Goal: Information Seeking & Learning: Learn about a topic

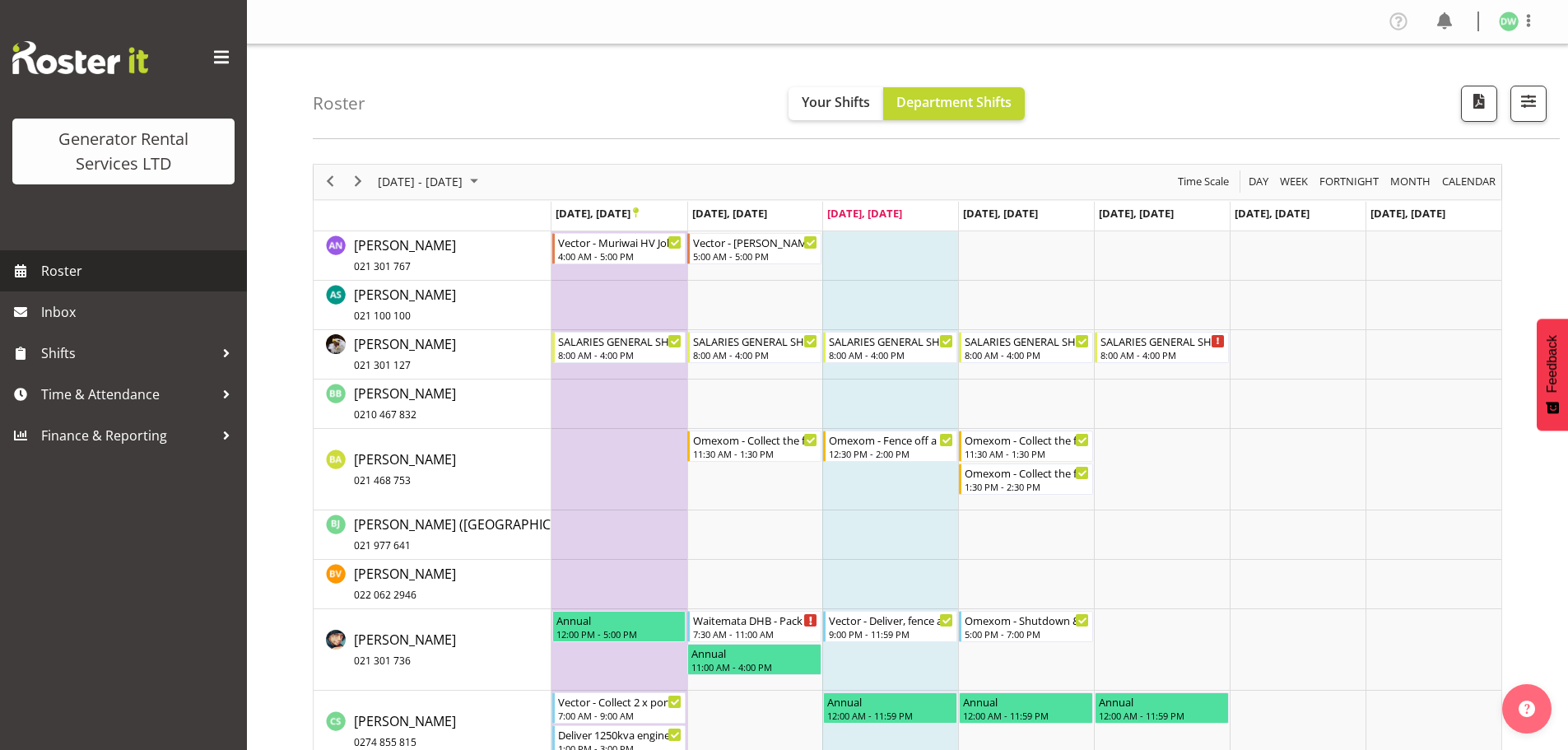
click at [55, 275] on span "Roster" at bounding box center [140, 271] width 198 height 25
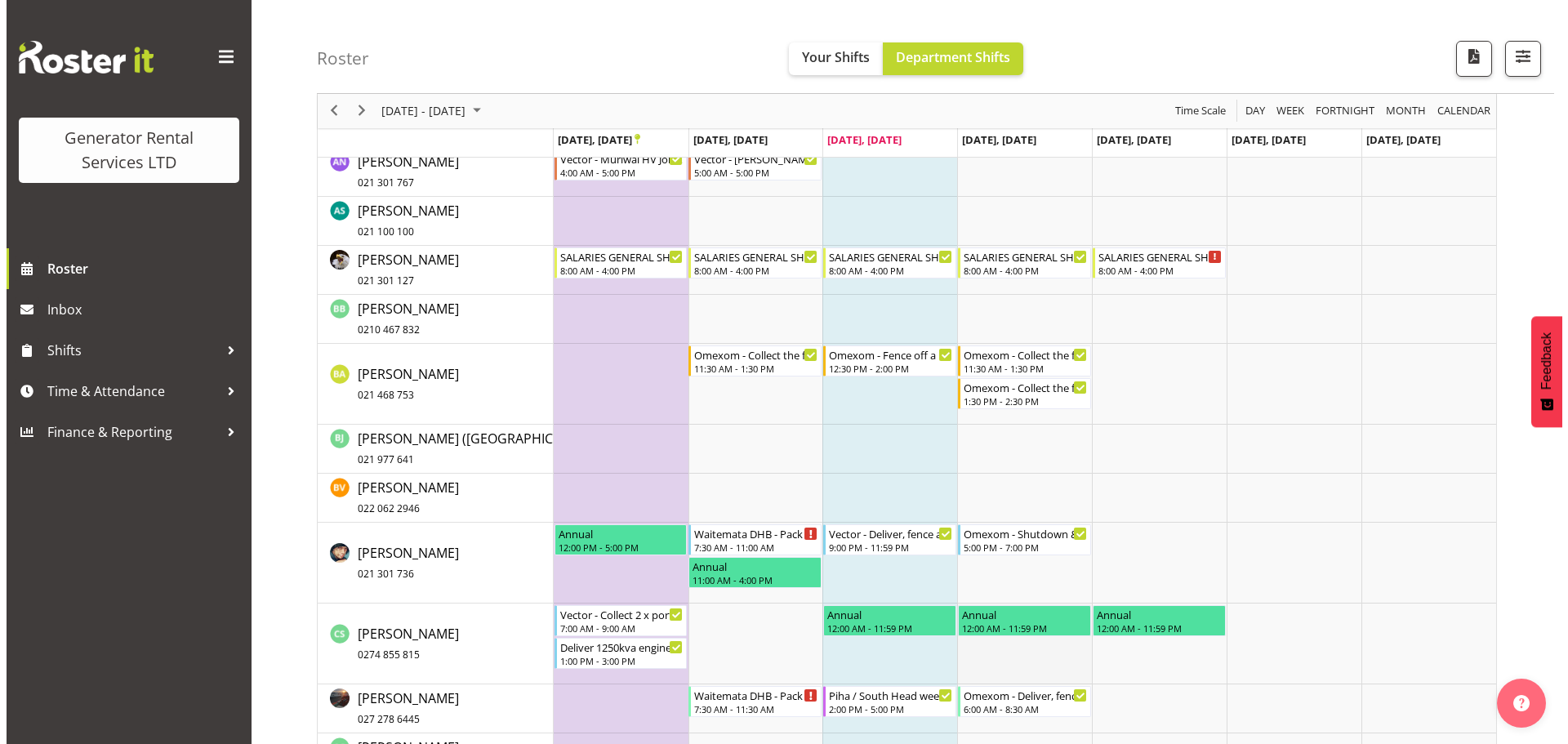
scroll to position [245, 0]
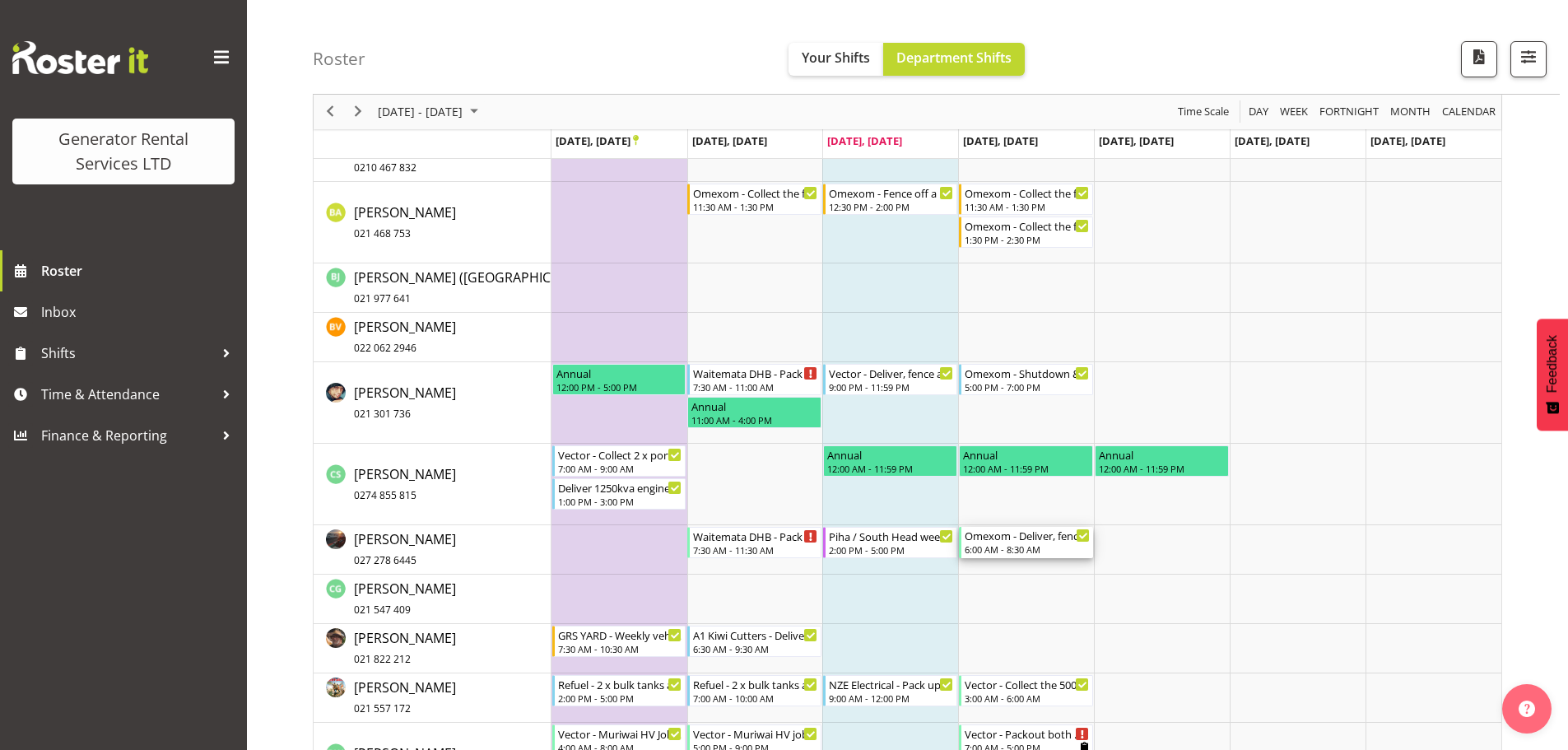
click at [1065, 545] on div "6:00 AM - 8:30 AM" at bounding box center [1027, 548] width 125 height 13
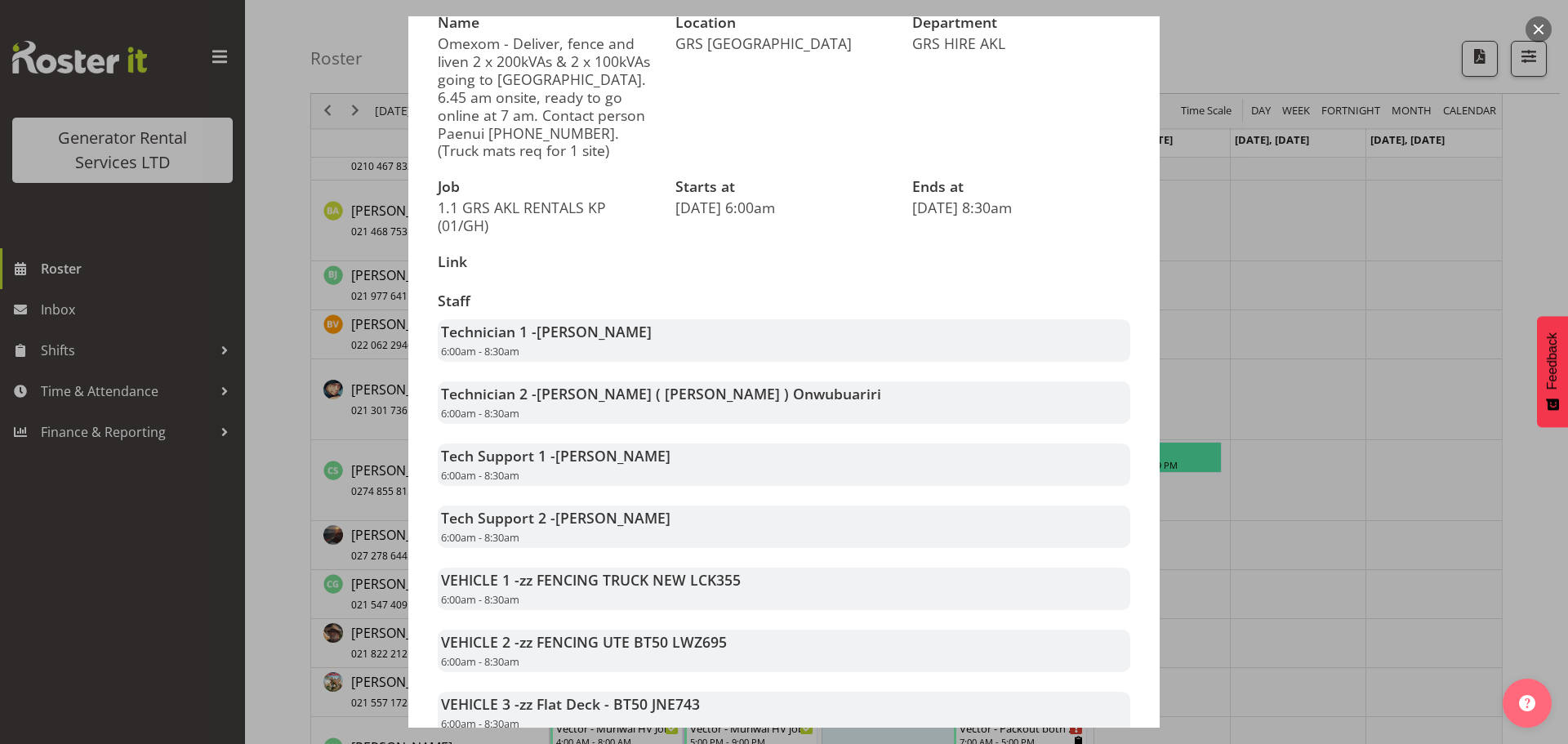
scroll to position [276, 0]
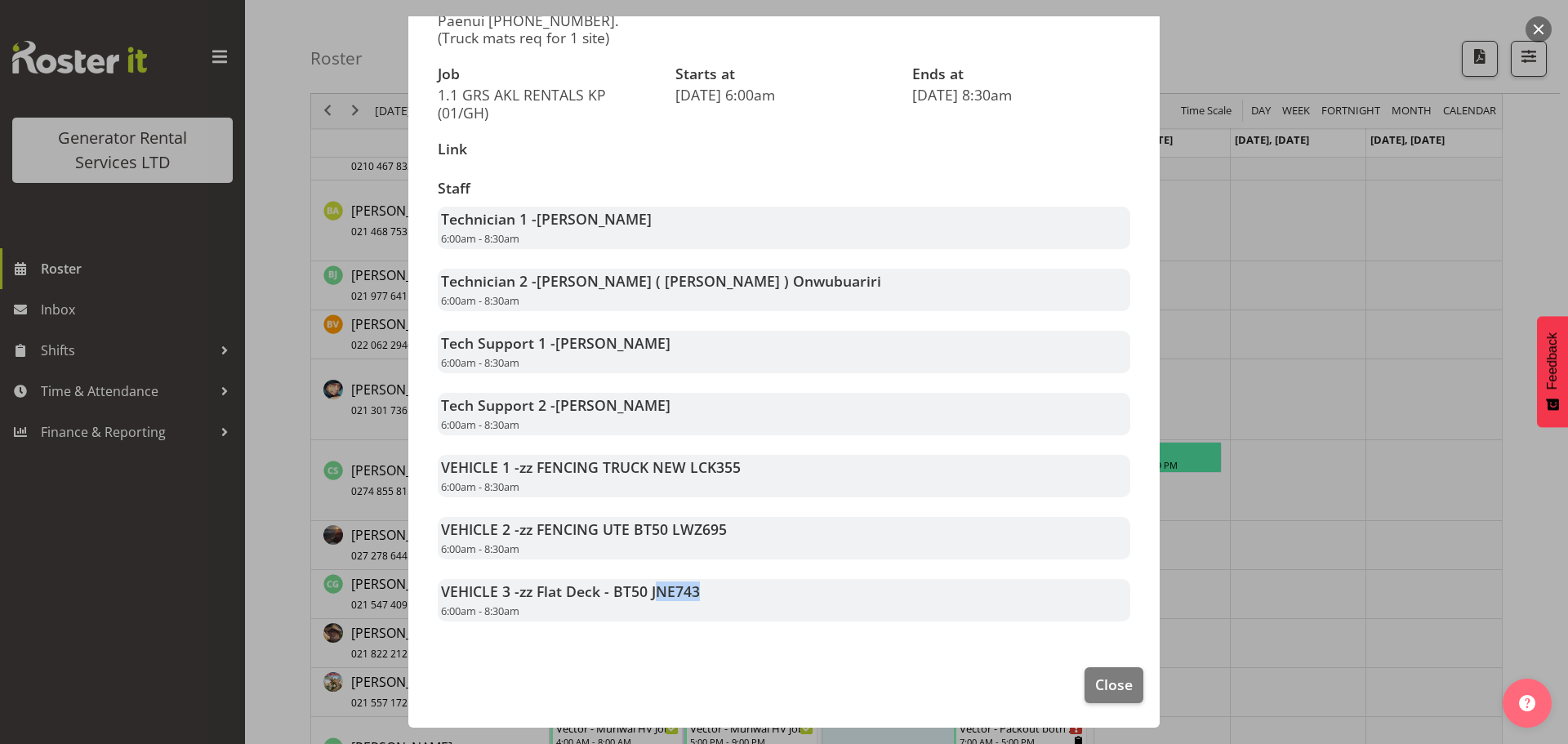
drag, startPoint x: 659, startPoint y: 598, endPoint x: 701, endPoint y: 587, distance: 43.4
click at [701, 587] on div "VEHICLE 3 - zz Flat Deck - BT50 JNE743 6:00am - 8:30am" at bounding box center [784, 600] width 693 height 43
click at [716, 506] on div "Staff Technician 1 - Chris Fry 6:00am - 8:30am Technician 2 - Emmanuel ( Manny …" at bounding box center [784, 401] width 712 height 461
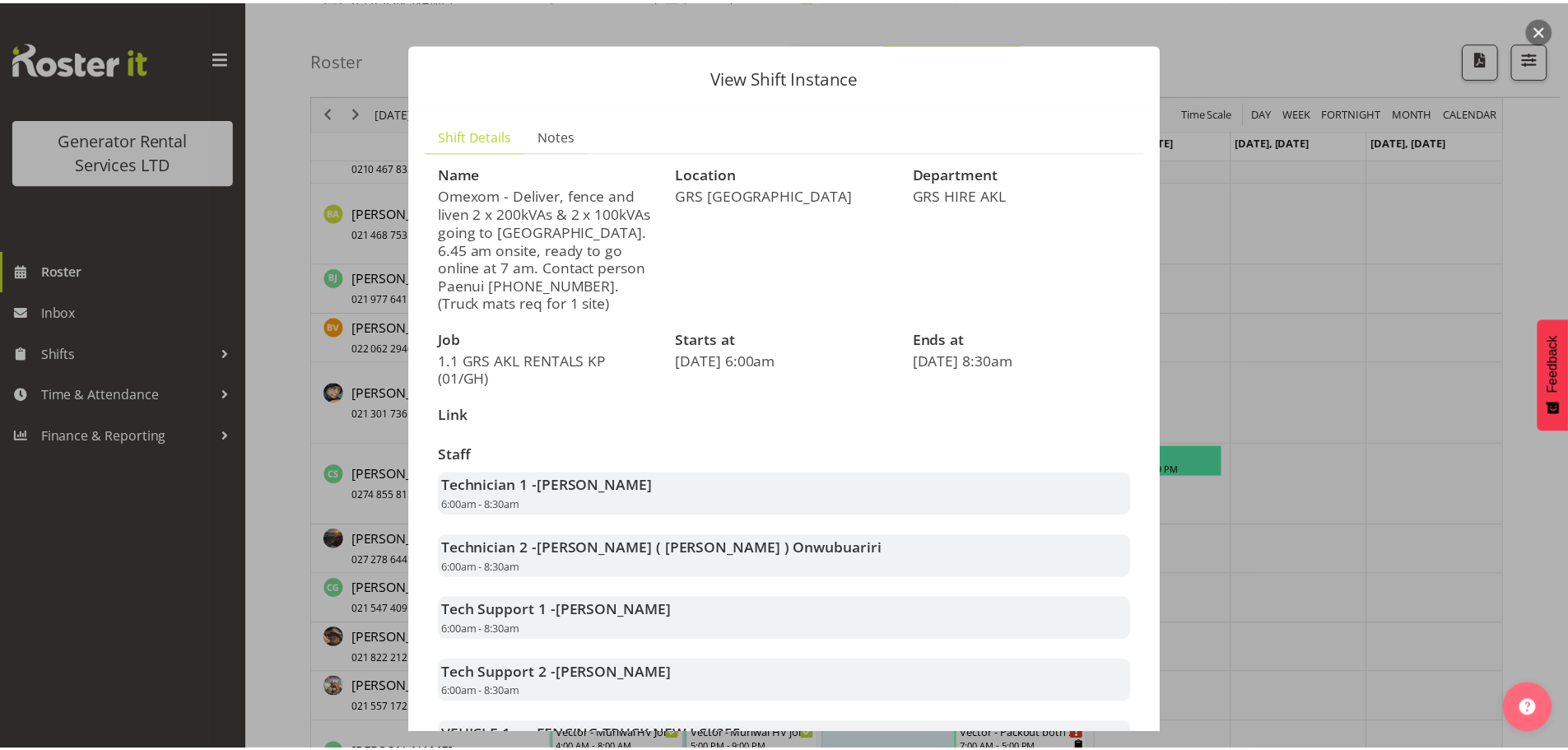
scroll to position [0, 0]
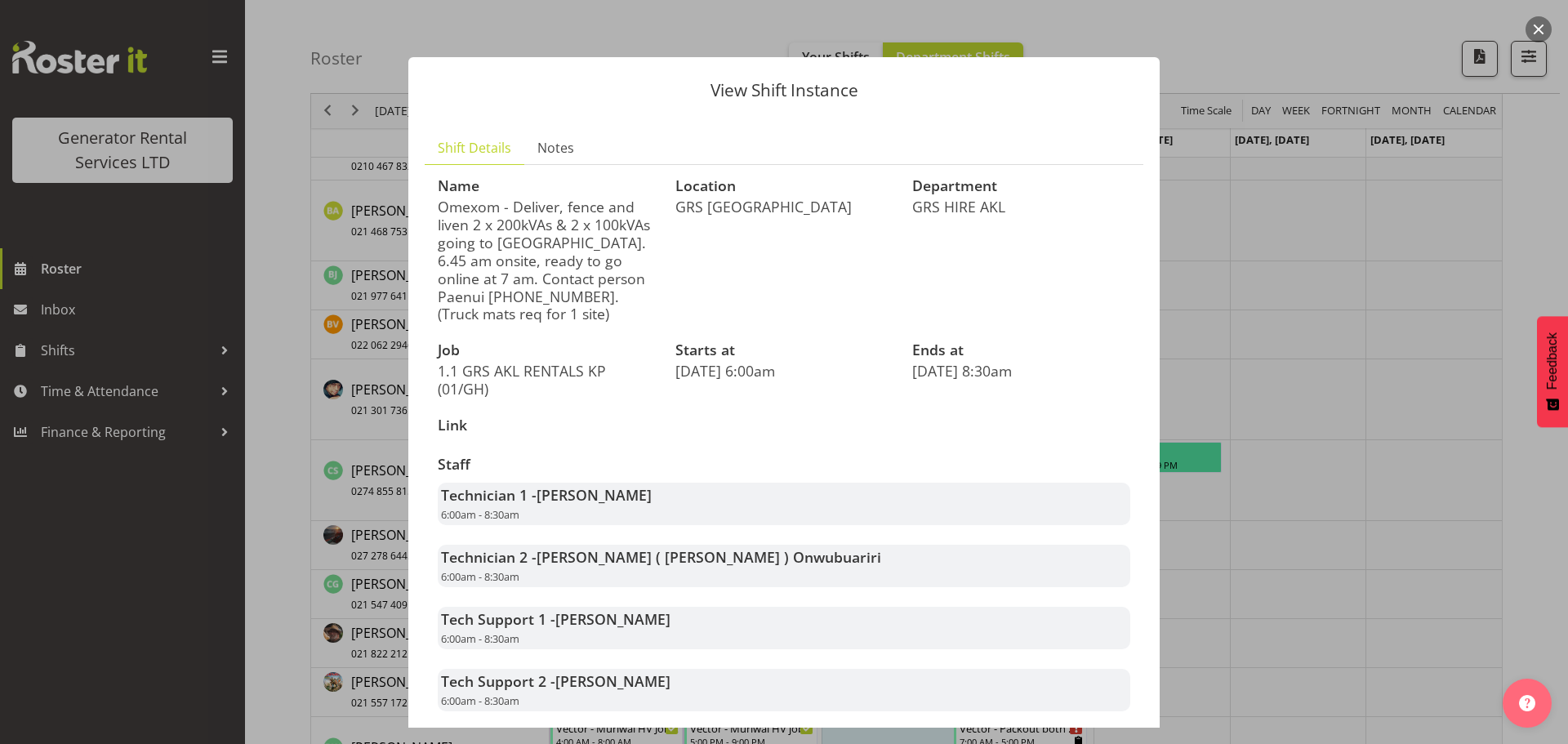
click at [1532, 27] on button "button" at bounding box center [1539, 29] width 26 height 26
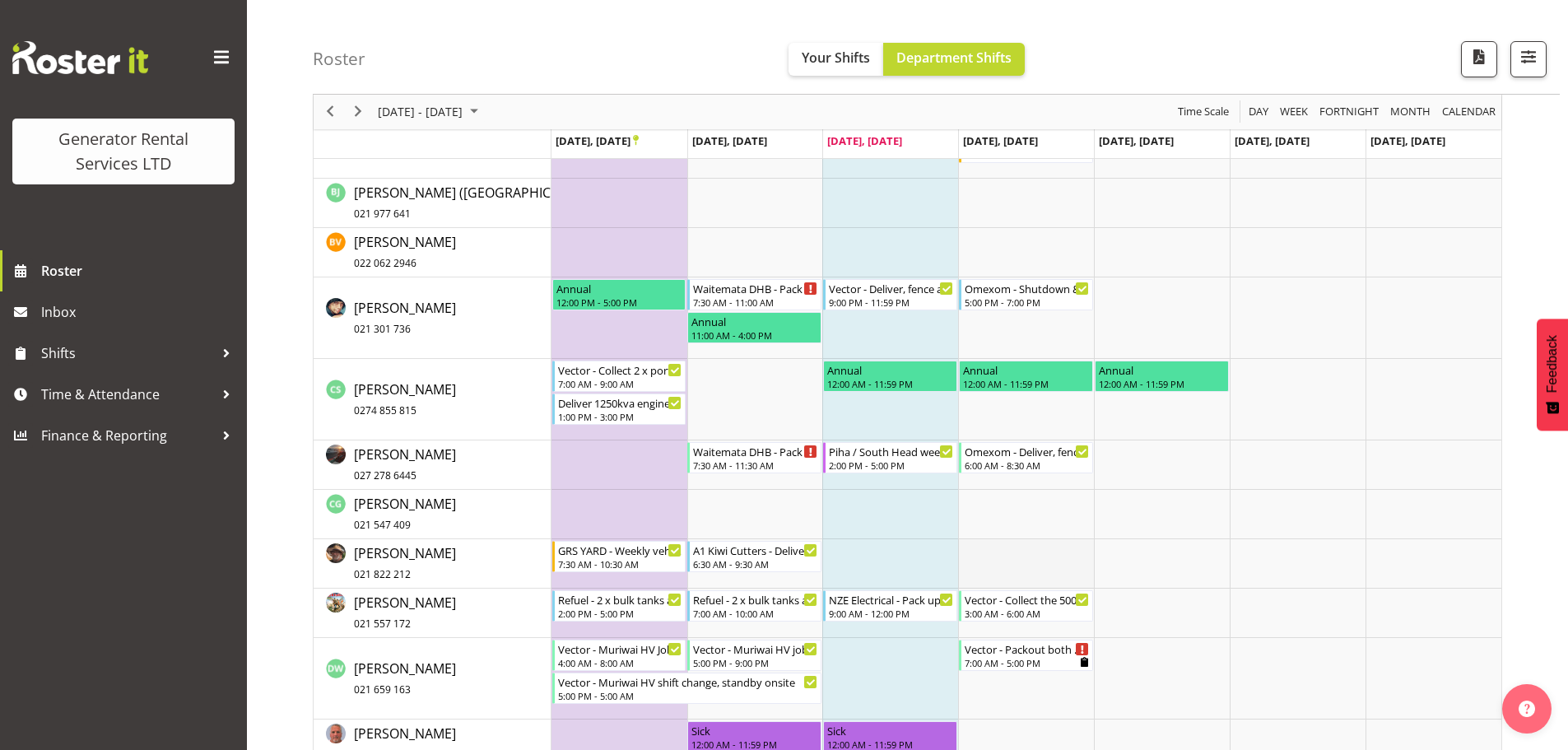
scroll to position [412, 0]
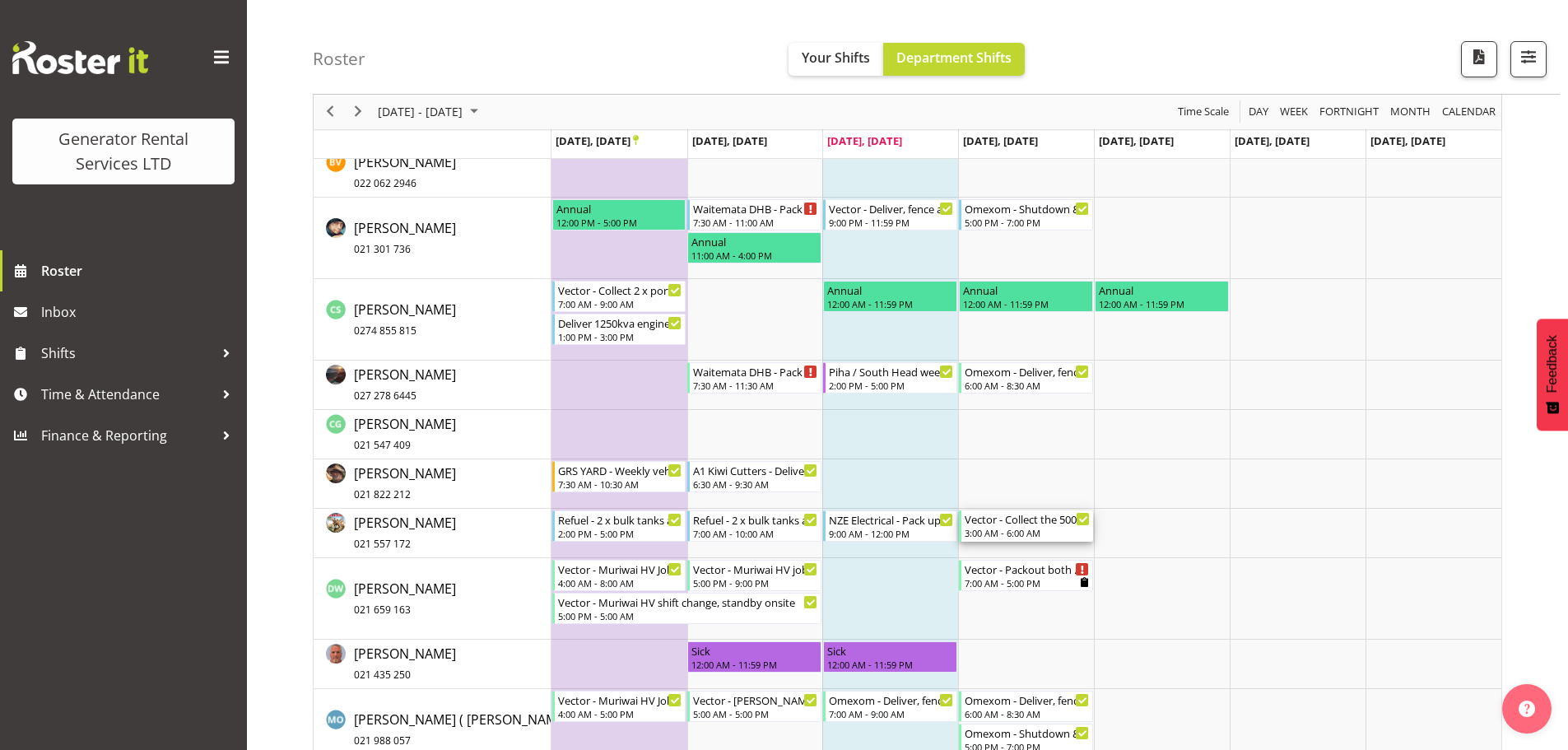
click at [1050, 525] on div "Vector - Collect the 500kva truck from PAk n Save - [STREET_ADDRESS][PERSON_NAM…" at bounding box center [1027, 519] width 125 height 17
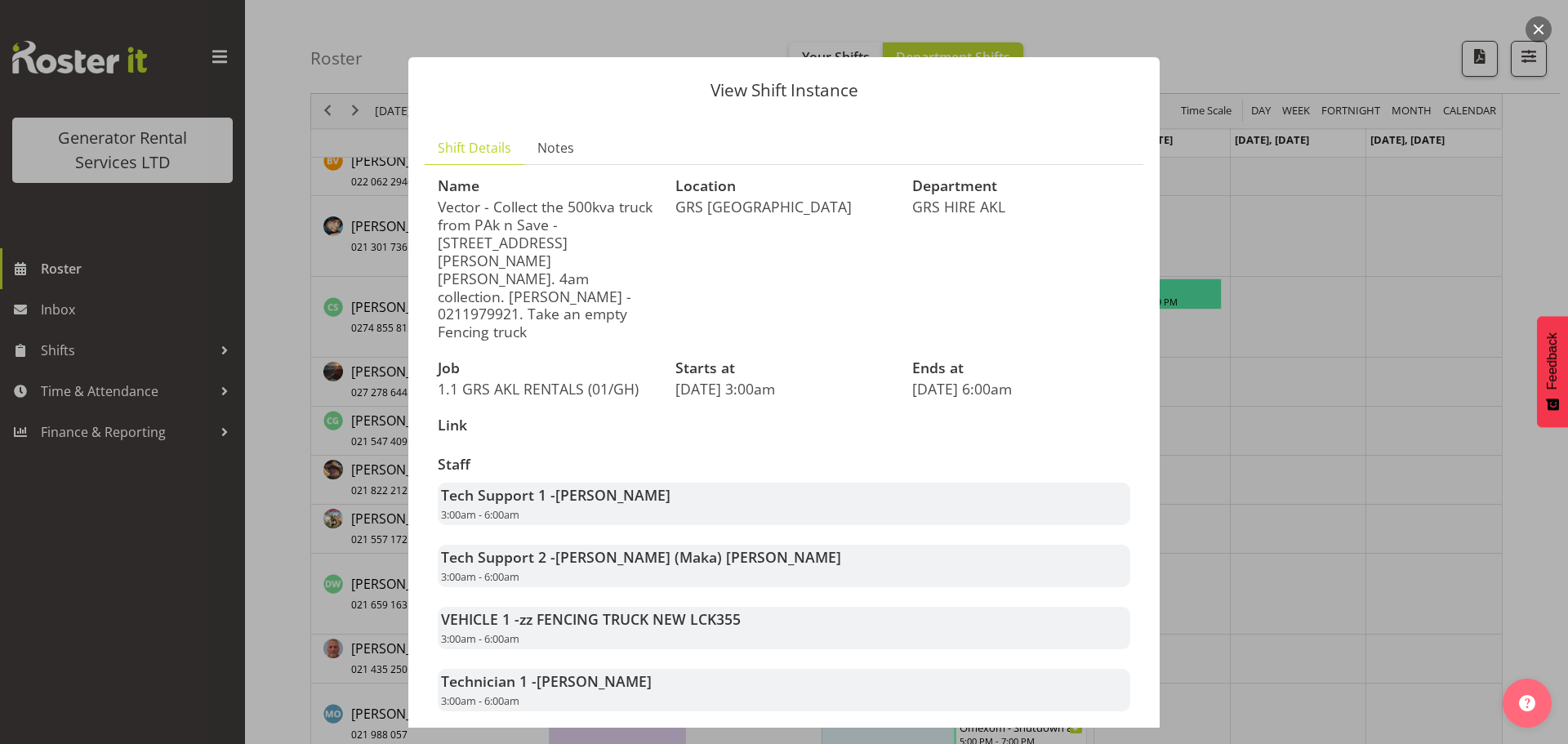
click at [1548, 33] on button "button" at bounding box center [1539, 29] width 26 height 26
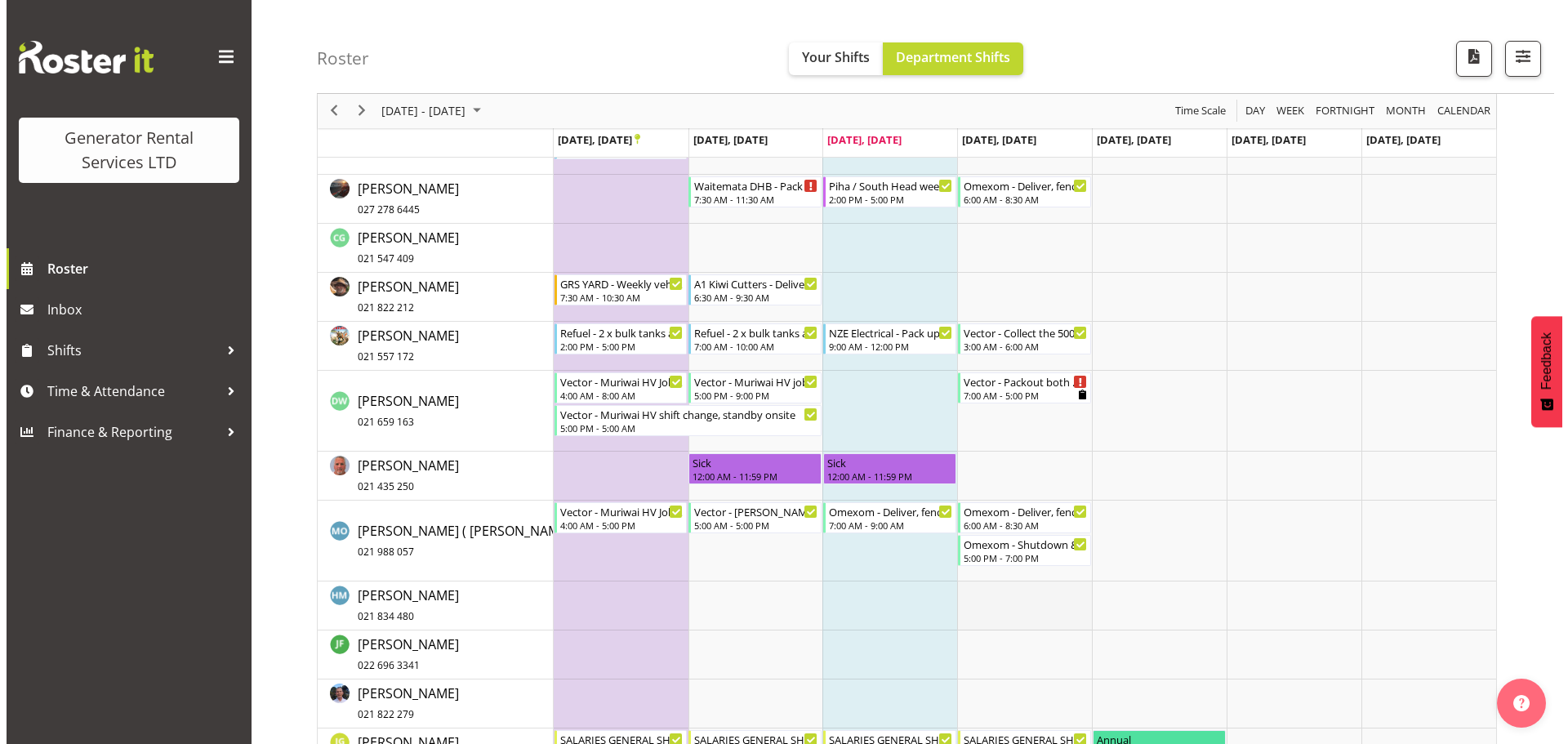
scroll to position [735, 0]
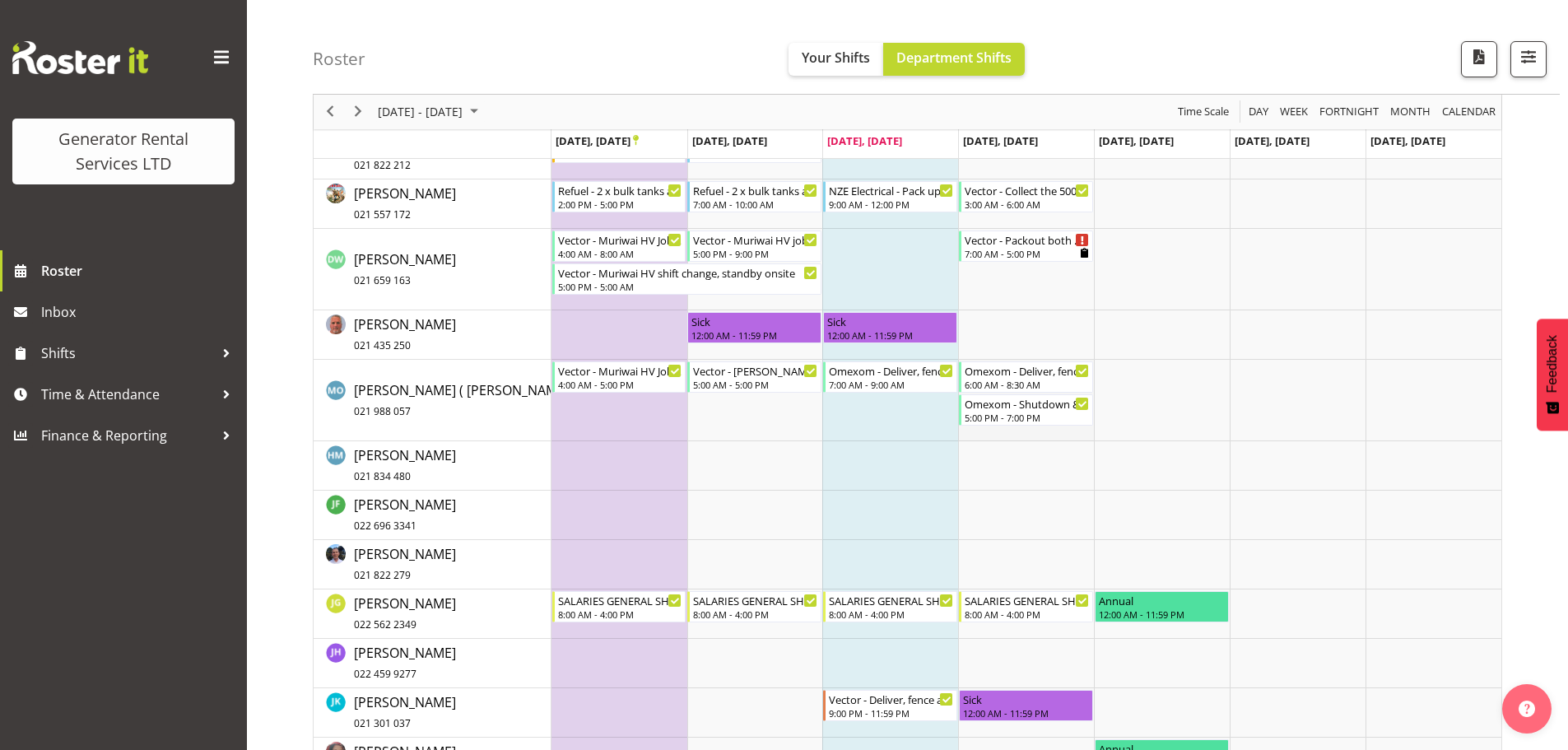
click at [1034, 428] on td "Timeline Week of September 24, 2025" at bounding box center [1025, 400] width 136 height 81
click at [1032, 414] on div "5:00 PM - 7:00 PM" at bounding box center [1027, 416] width 125 height 13
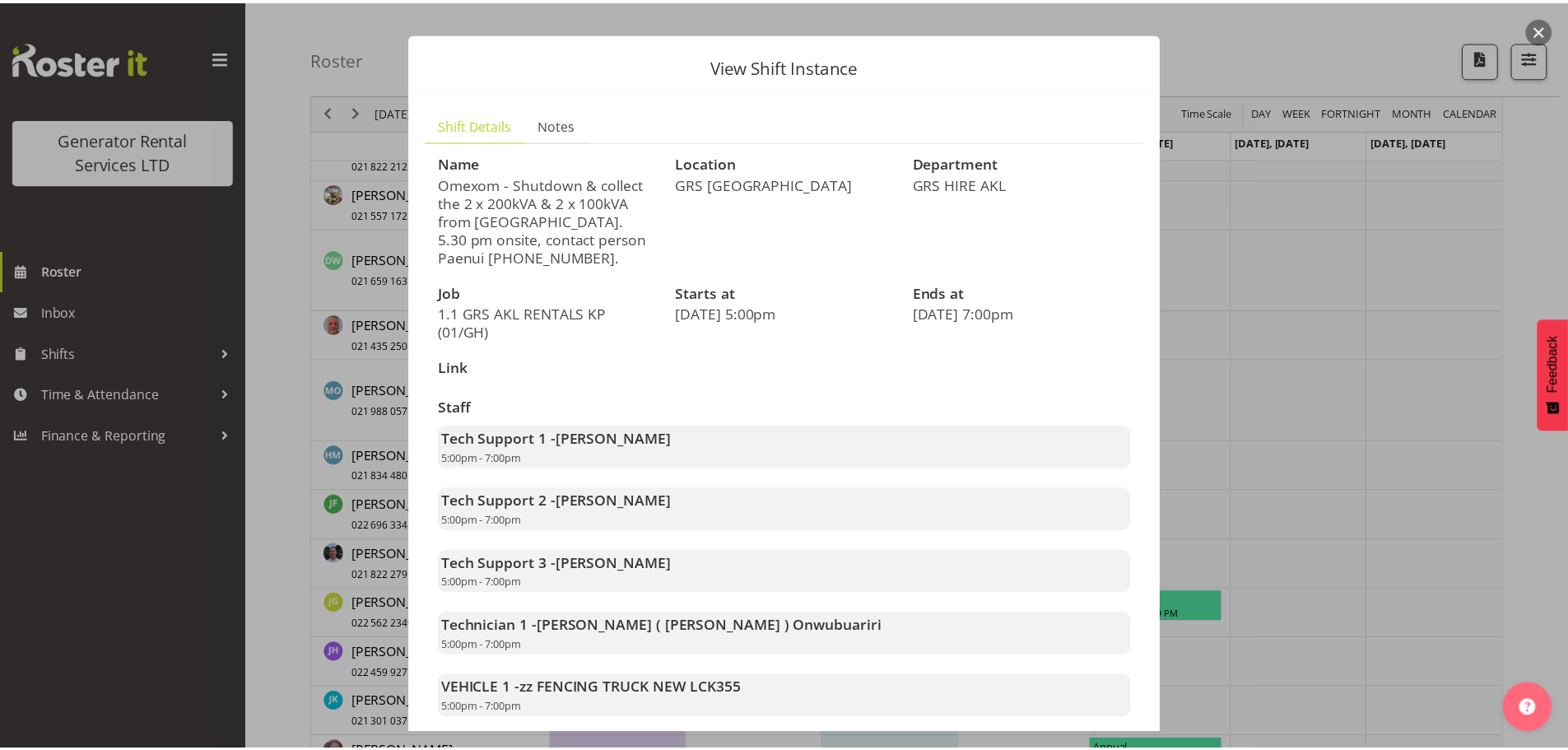
scroll to position [0, 0]
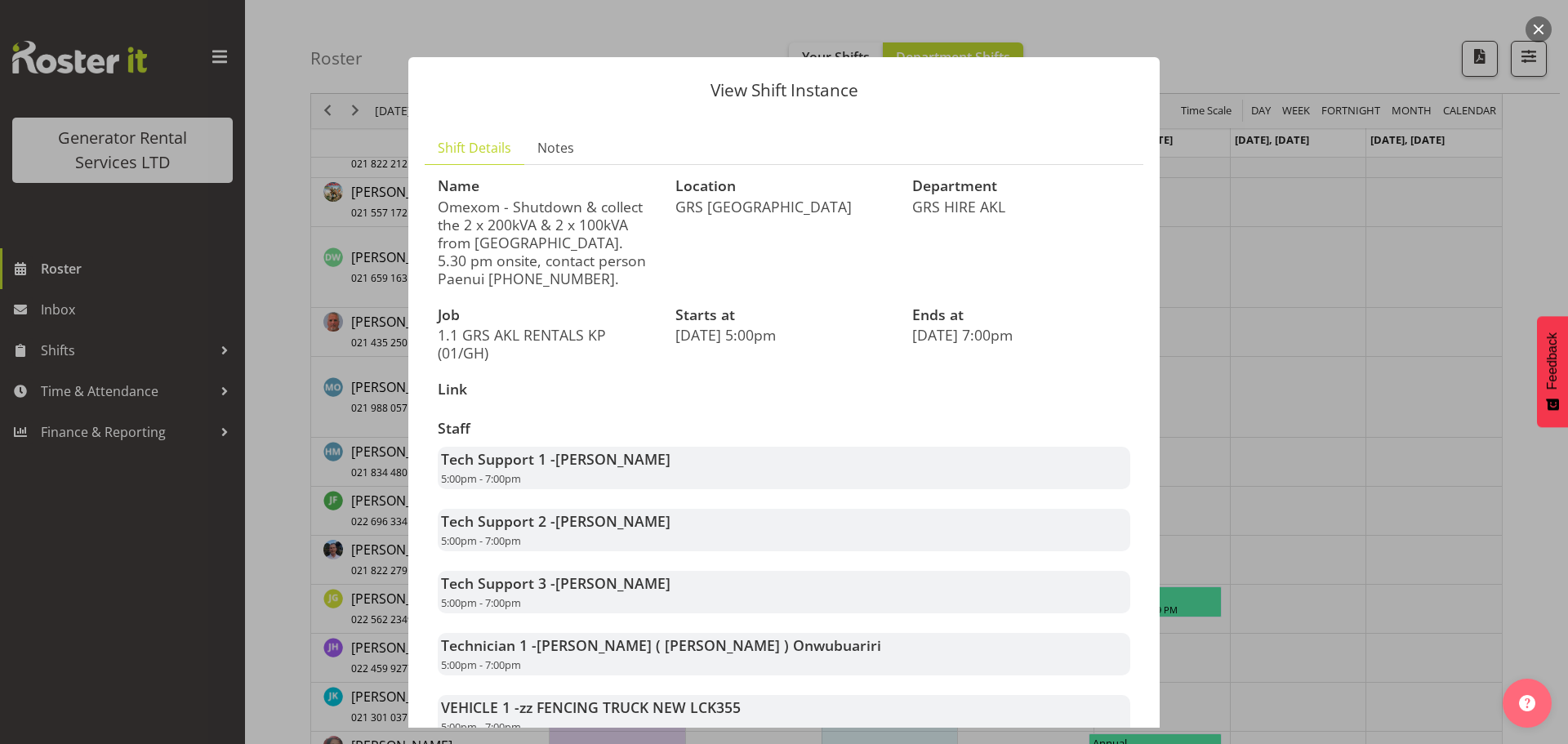
click at [1544, 29] on button "button" at bounding box center [1539, 29] width 26 height 26
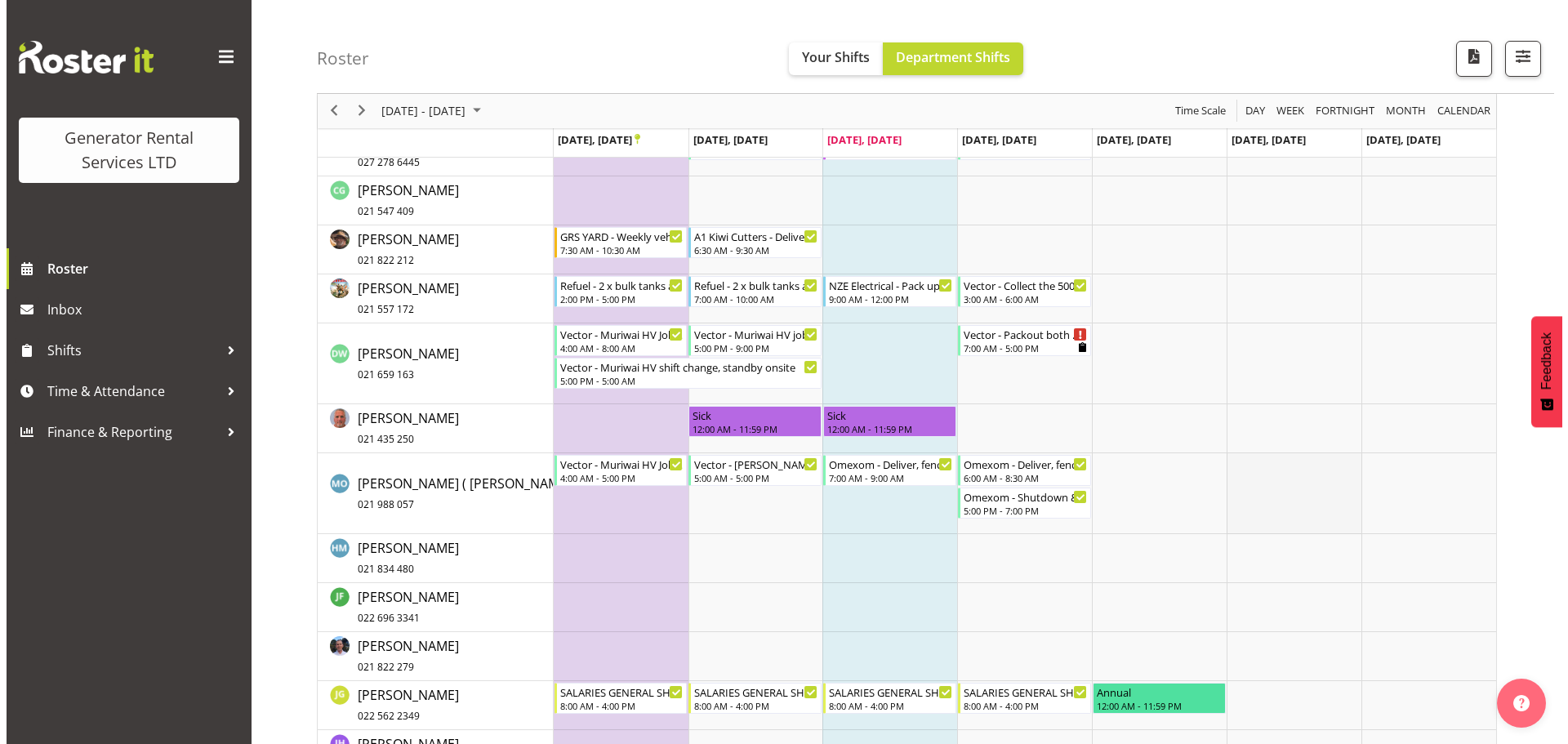
scroll to position [572, 0]
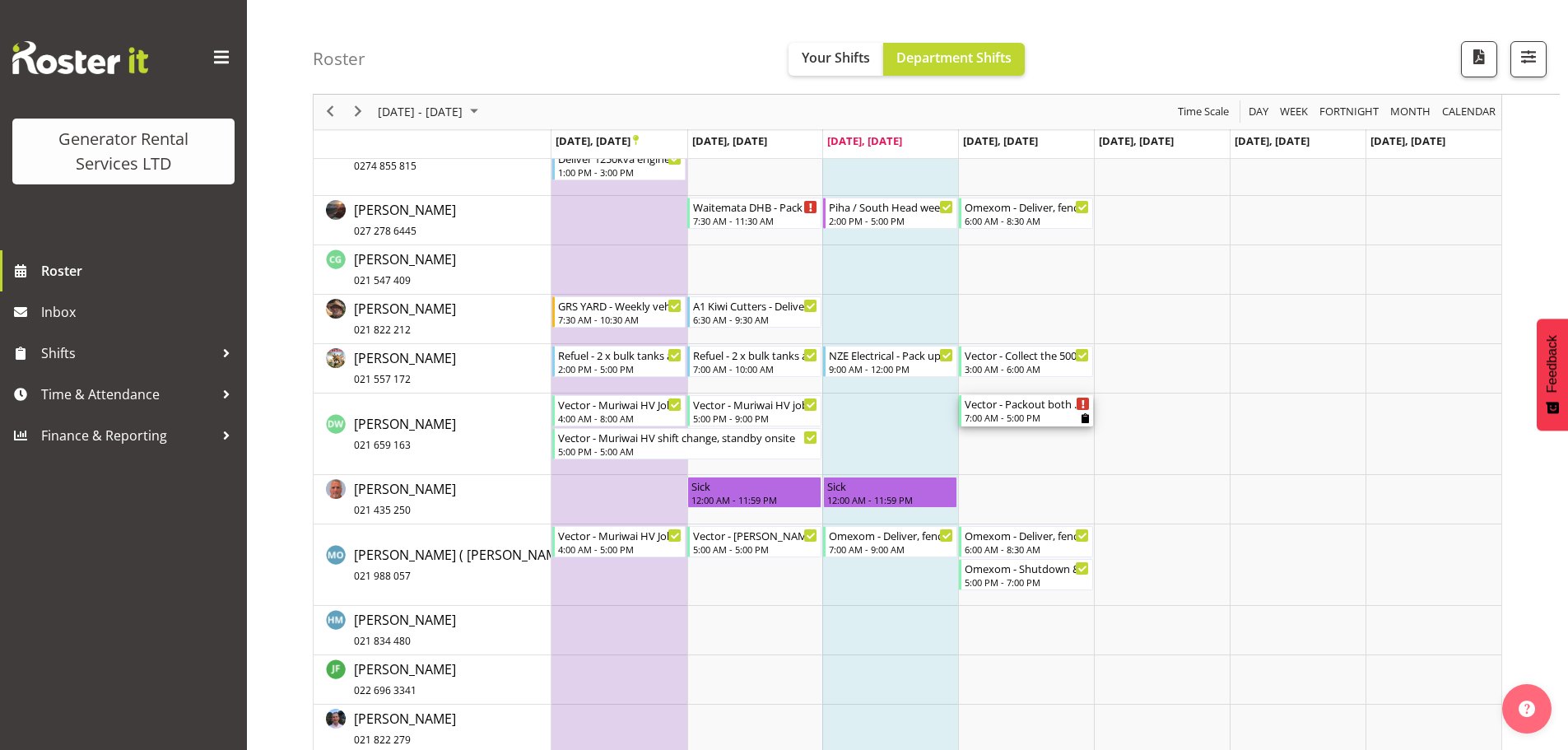
click at [1032, 423] on div "7:00 AM - 5:00 PM" at bounding box center [1027, 417] width 125 height 13
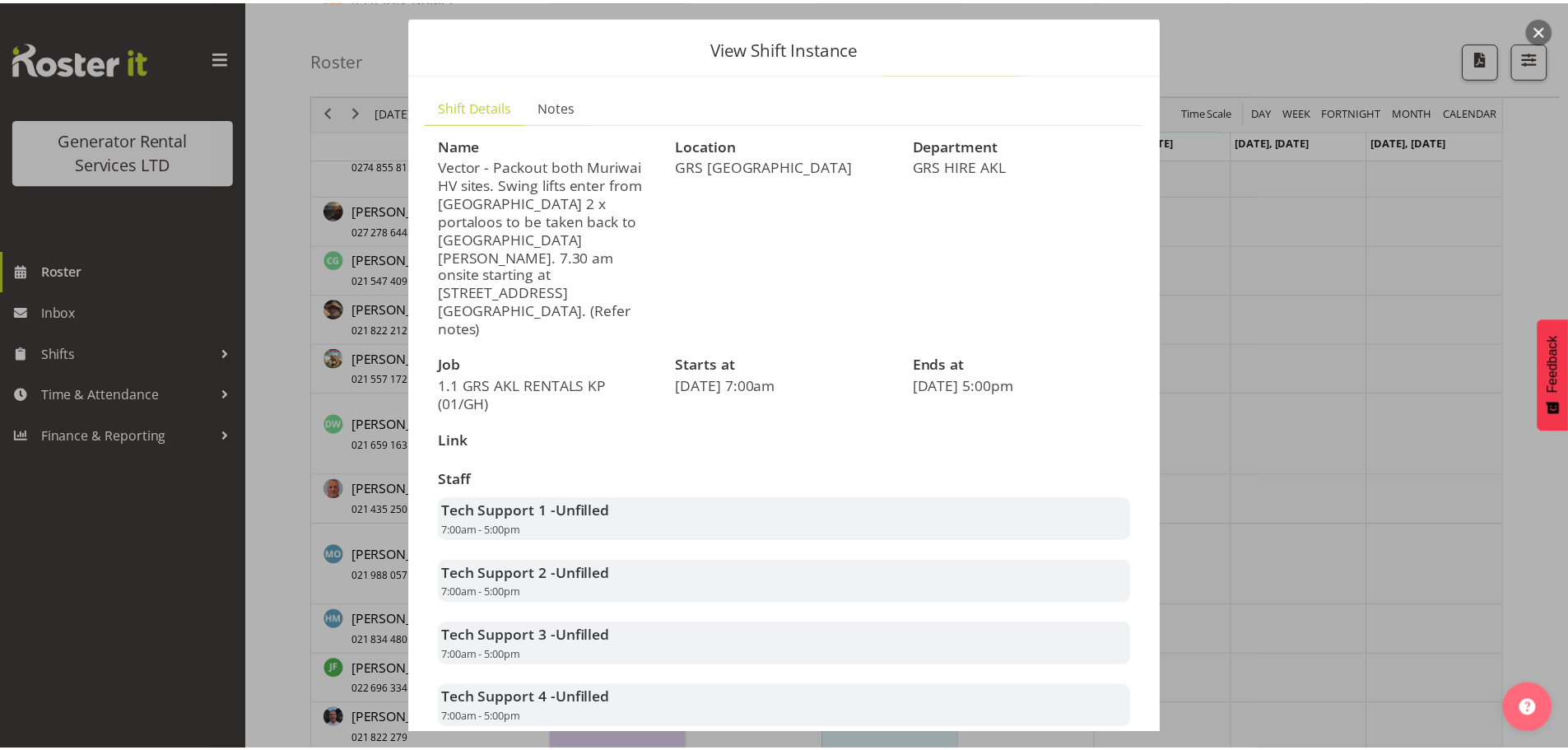
scroll to position [0, 0]
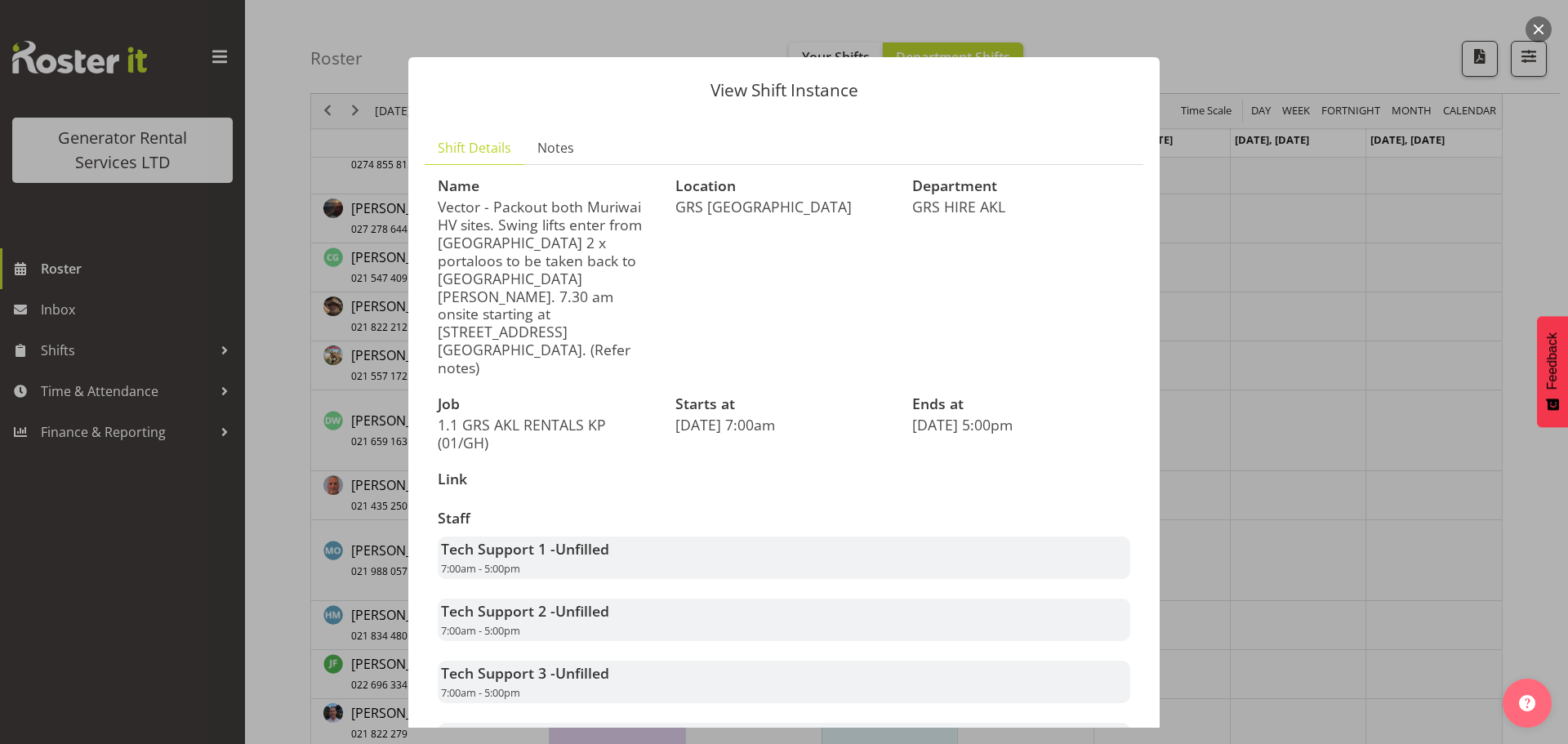
click at [1537, 33] on button "button" at bounding box center [1539, 29] width 26 height 26
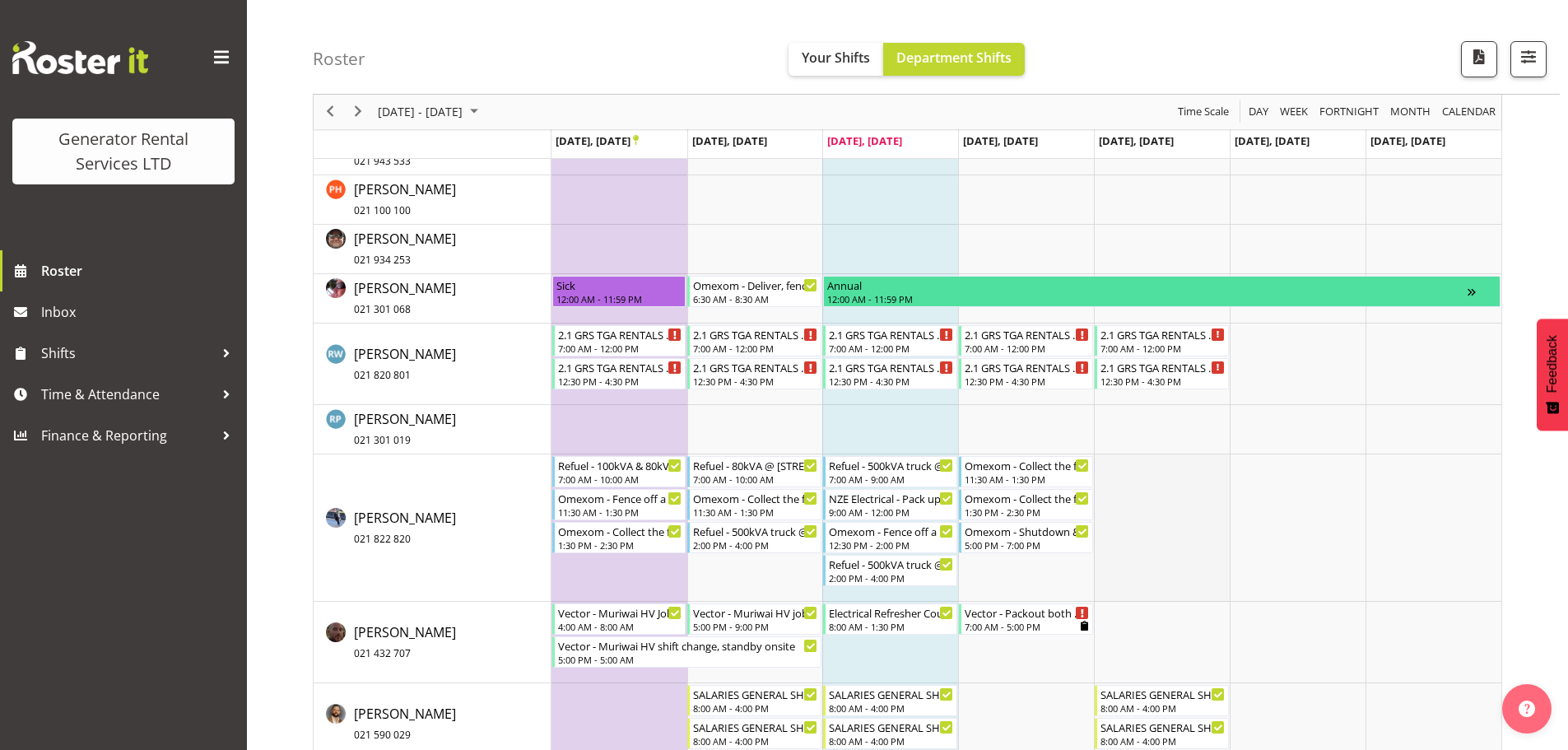
scroll to position [2223, 0]
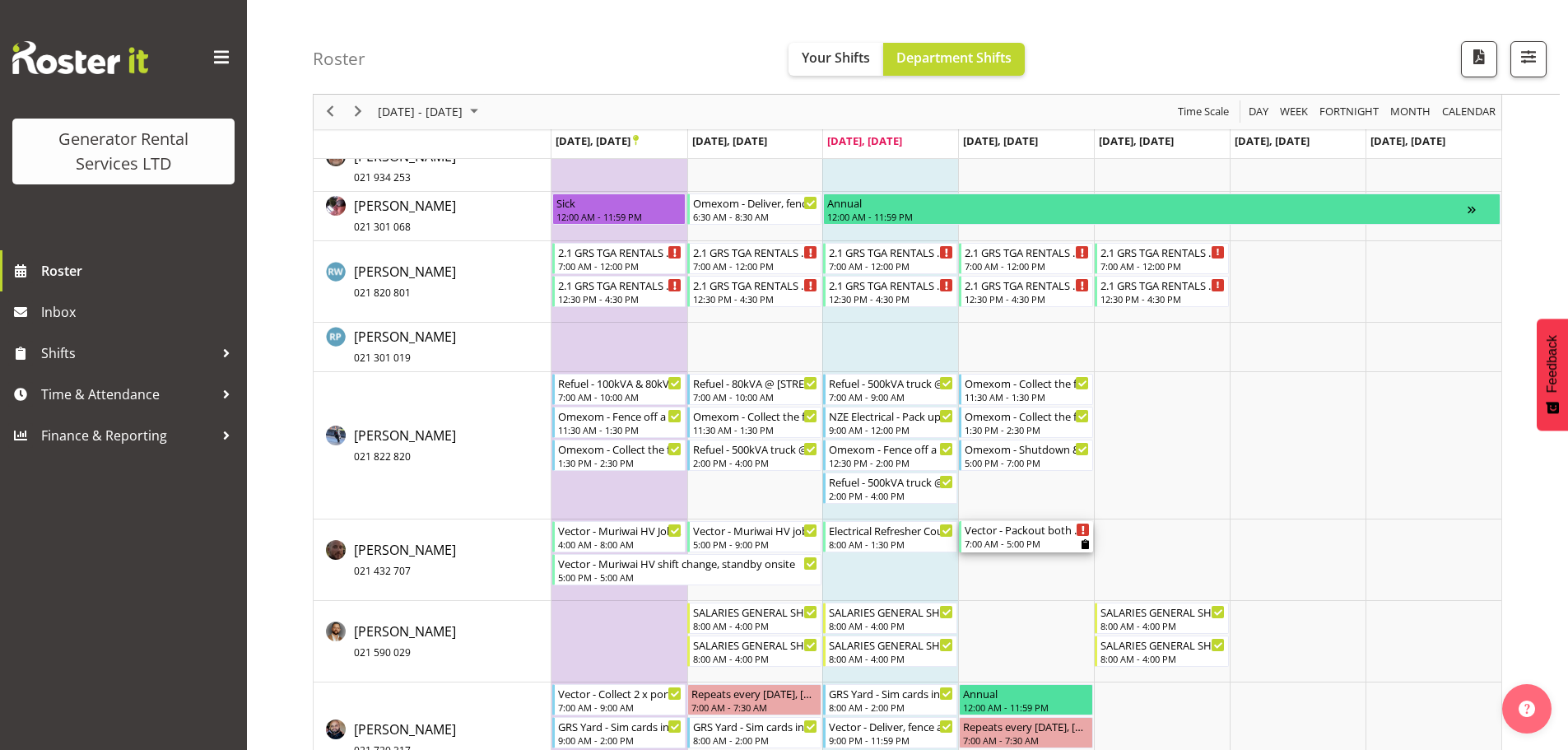
click at [1046, 529] on div "Vector - Packout both Muriwai HV sites. Swing lifts enter from [GEOGRAPHIC_DATA…" at bounding box center [1027, 529] width 125 height 17
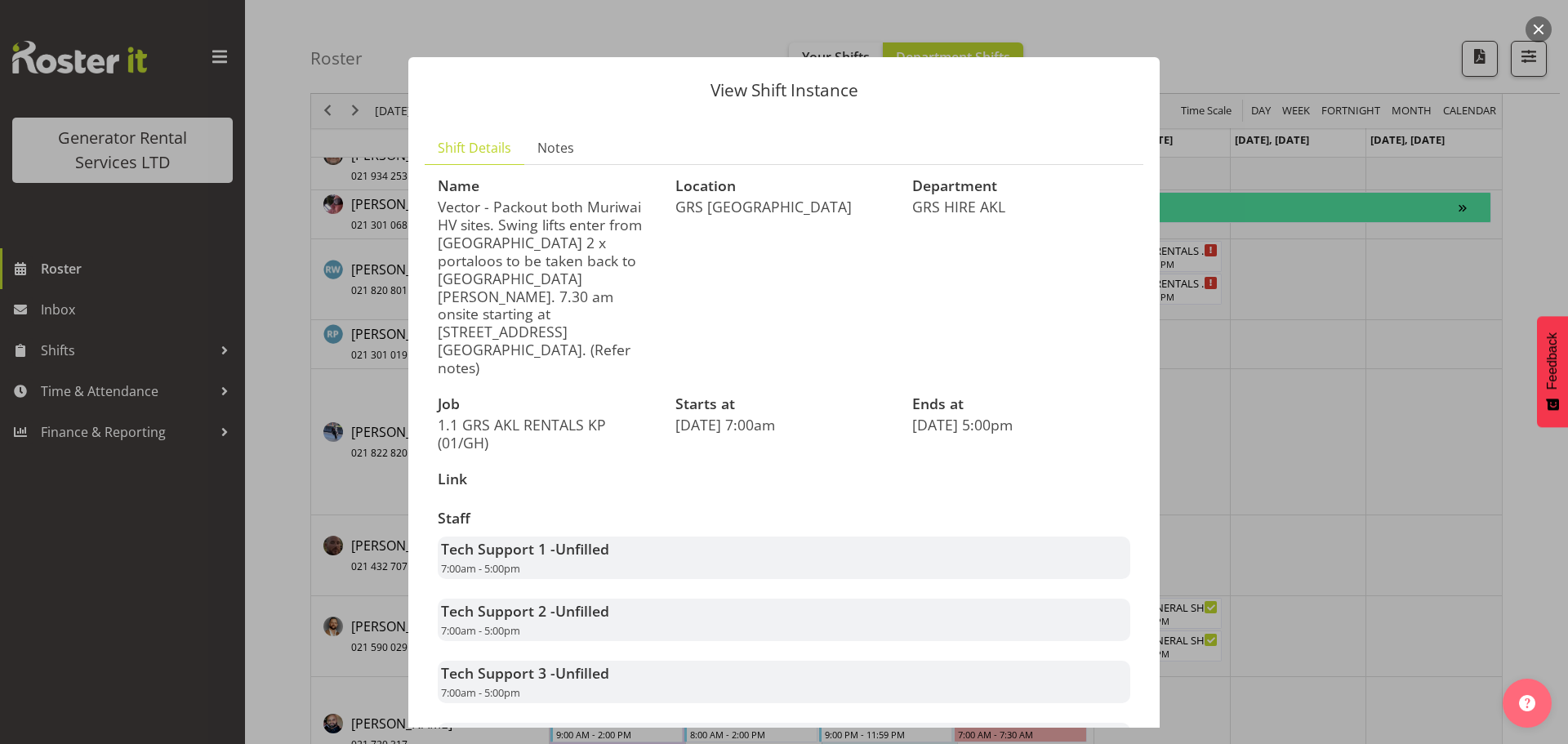
click at [1540, 18] on button "button" at bounding box center [1539, 29] width 26 height 26
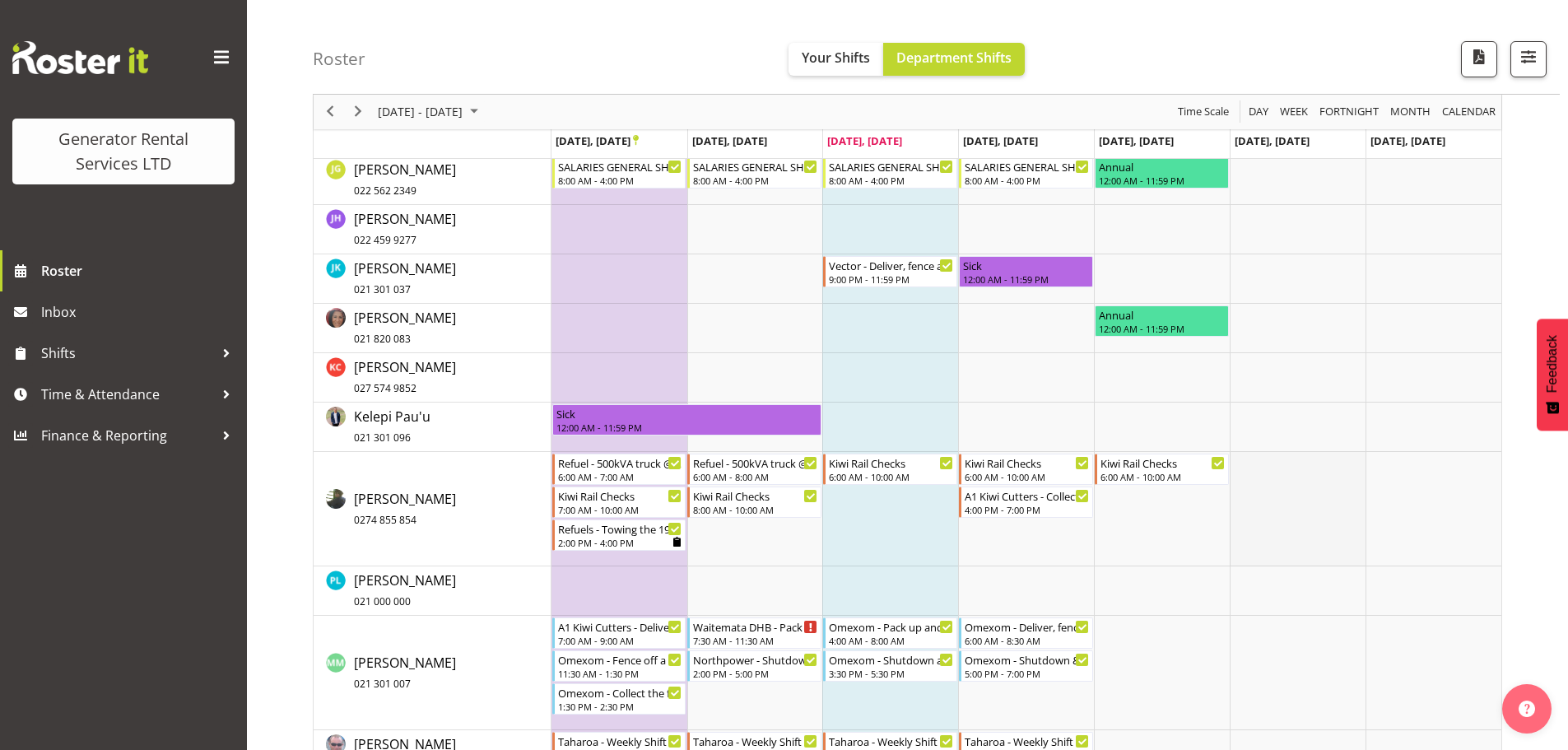
scroll to position [1153, 0]
